Goal: Find specific page/section: Find specific page/section

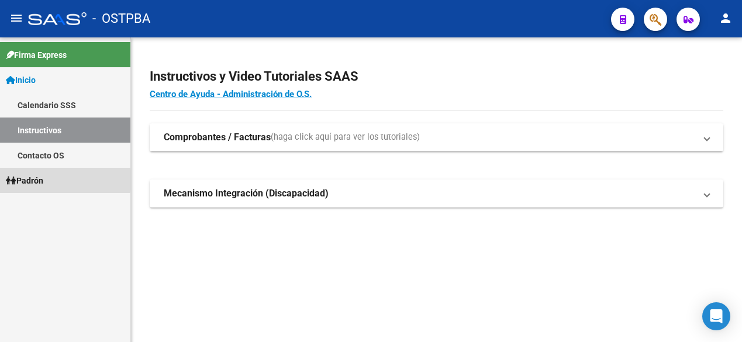
click at [32, 180] on span "Padrón" at bounding box center [24, 180] width 37 height 13
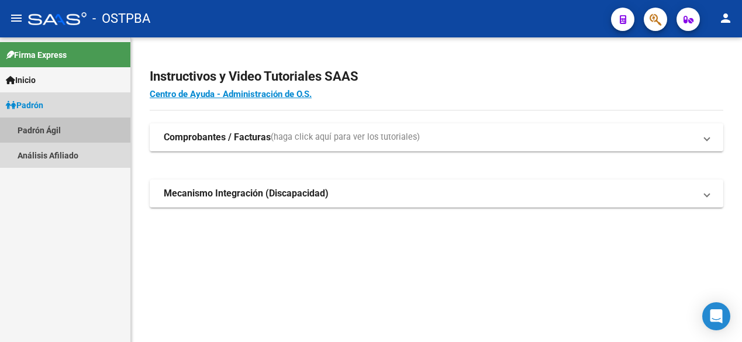
click at [33, 131] on link "Padrón Ágil" at bounding box center [65, 129] width 130 height 25
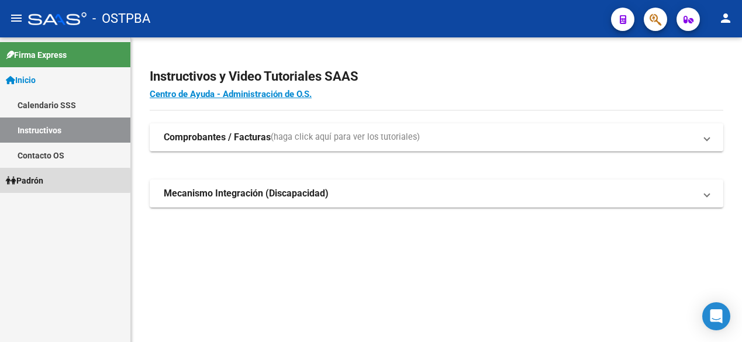
click at [28, 181] on span "Padrón" at bounding box center [24, 180] width 37 height 13
